Goal: Entertainment & Leisure: Consume media (video, audio)

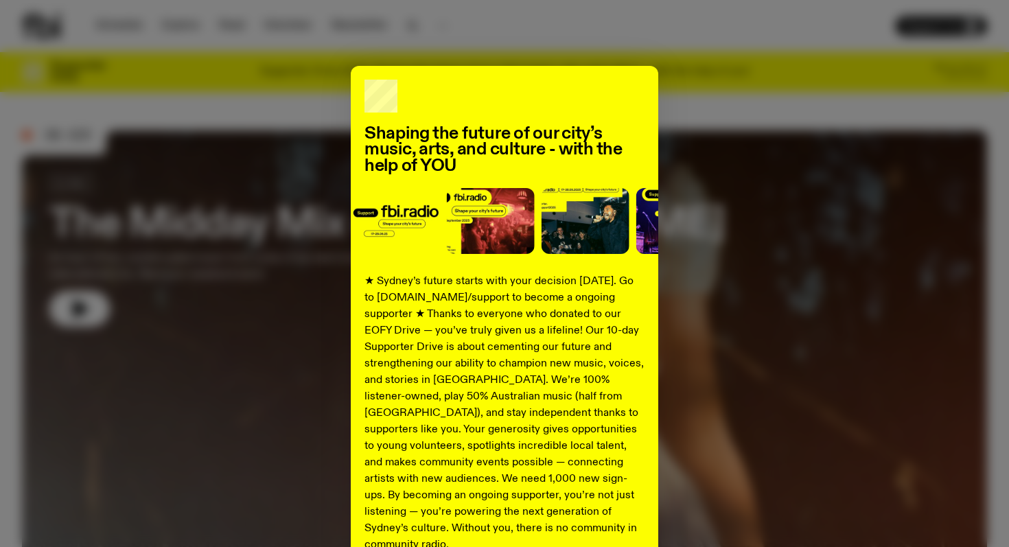
click at [660, 169] on div "Shaping the future of our city’s music, arts, and culture - with the help of YO…" at bounding box center [504, 348] width 965 height 564
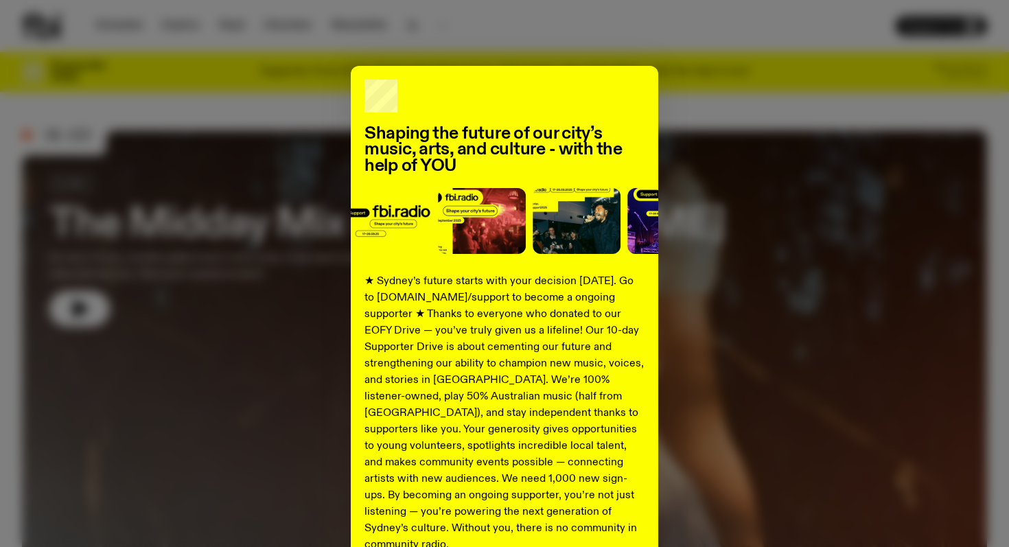
click at [688, 186] on div "Shaping the future of our city’s music, arts, and culture - with the help of YO…" at bounding box center [504, 348] width 965 height 564
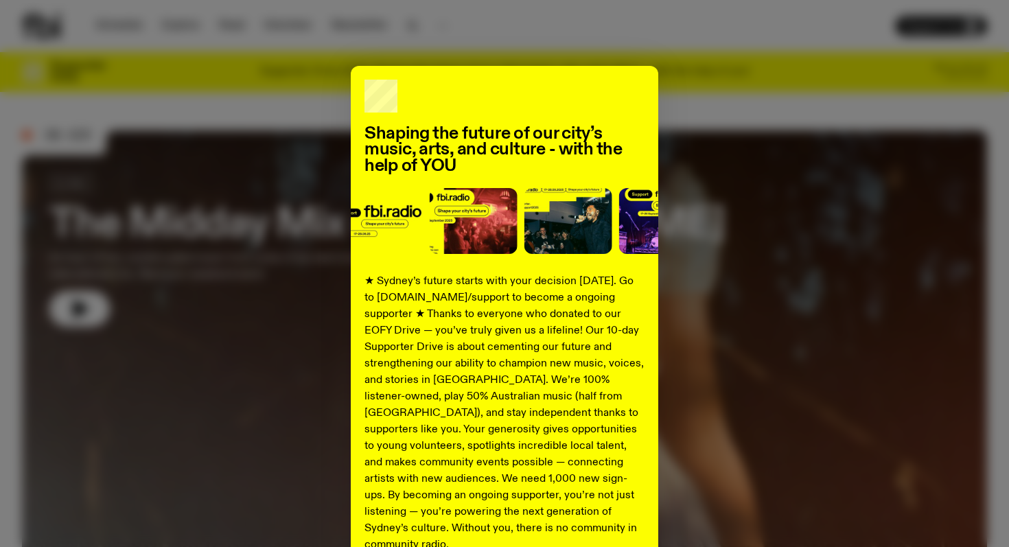
scroll to position [132, 0]
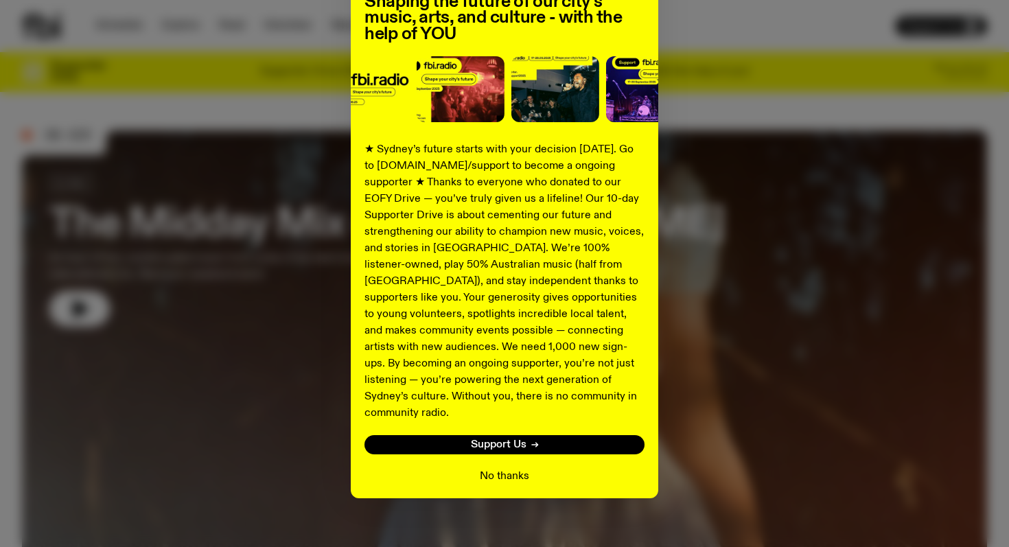
click at [505, 468] on button "No thanks" at bounding box center [504, 476] width 49 height 16
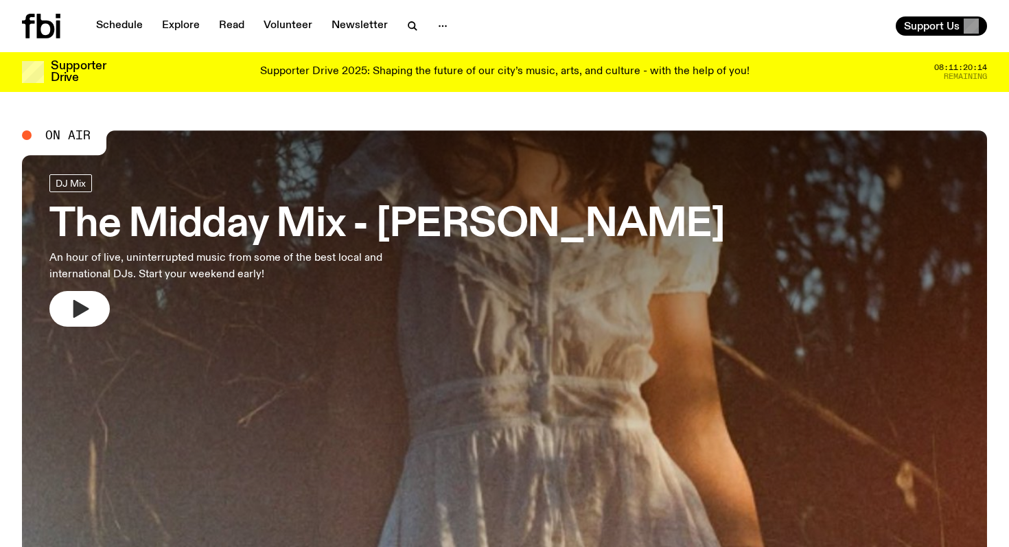
click at [97, 305] on button "button" at bounding box center [79, 309] width 60 height 36
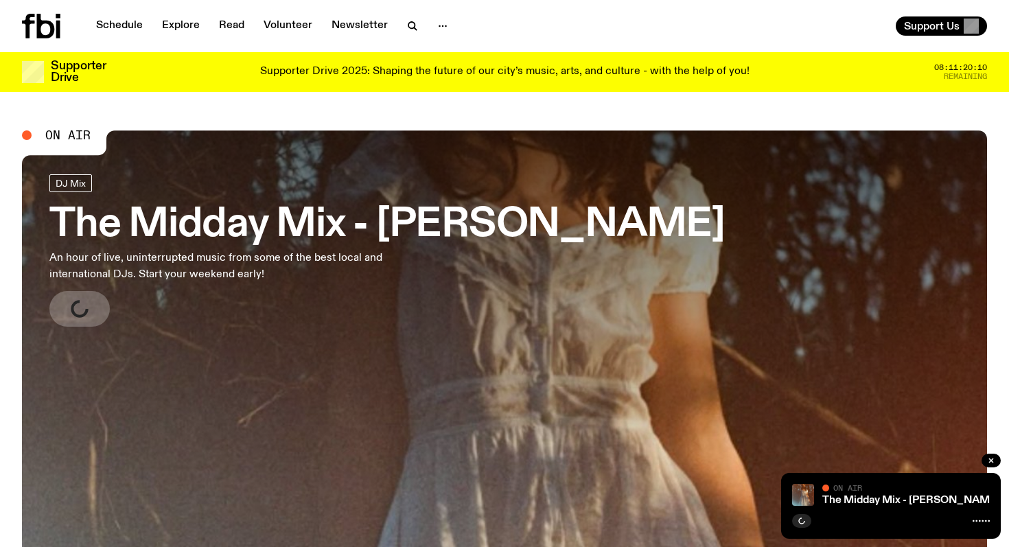
click at [326, 229] on h3 "The Midday Mix - [PERSON_NAME]" at bounding box center [386, 225] width 675 height 38
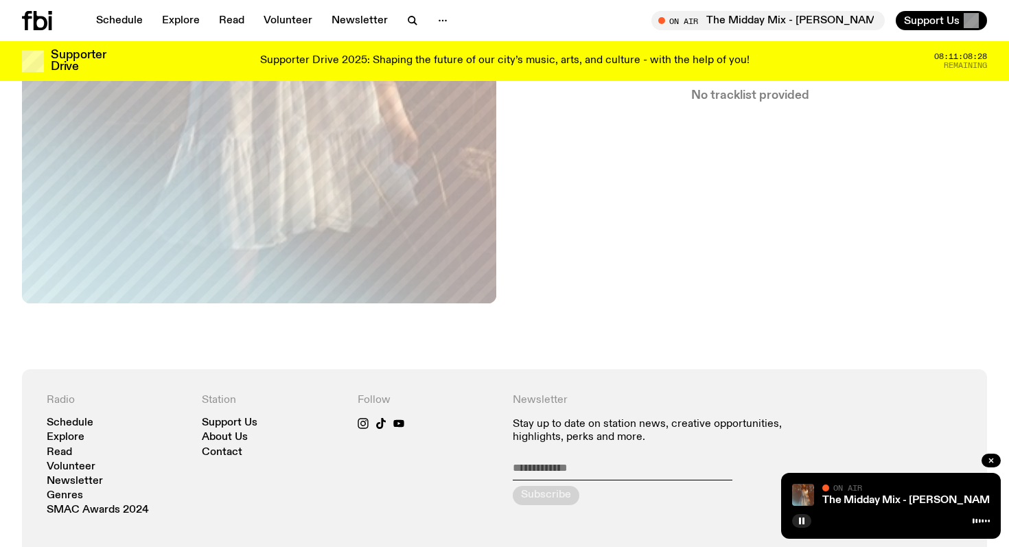
scroll to position [771, 0]
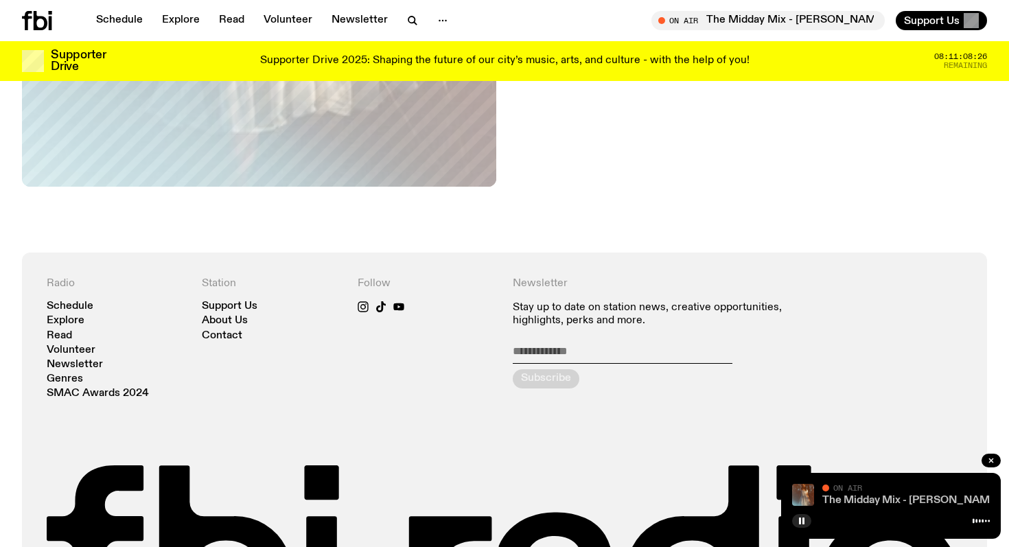
click at [873, 504] on link "The Midday Mix - [PERSON_NAME]" at bounding box center [911, 500] width 178 height 11
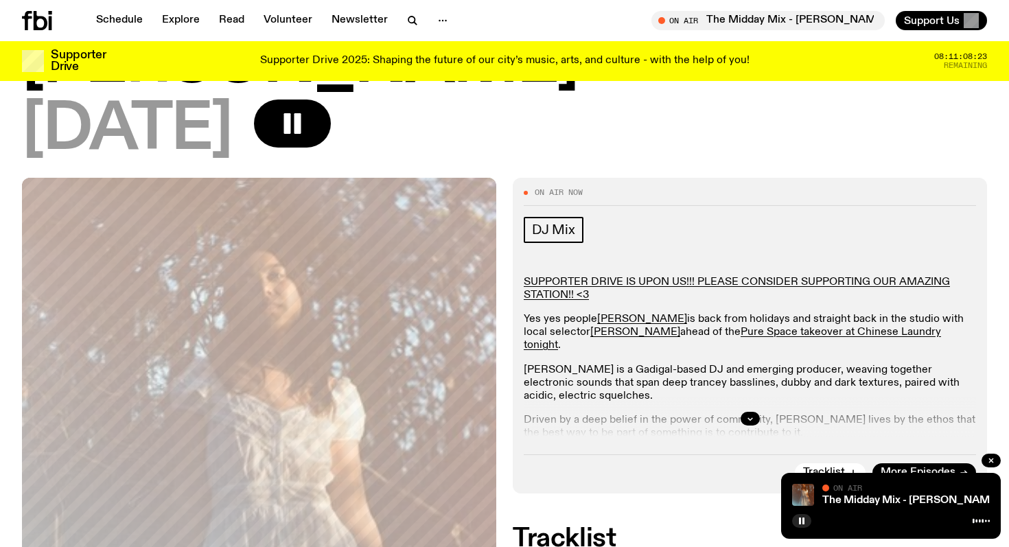
scroll to position [0, 0]
